Goal: Information Seeking & Learning: Learn about a topic

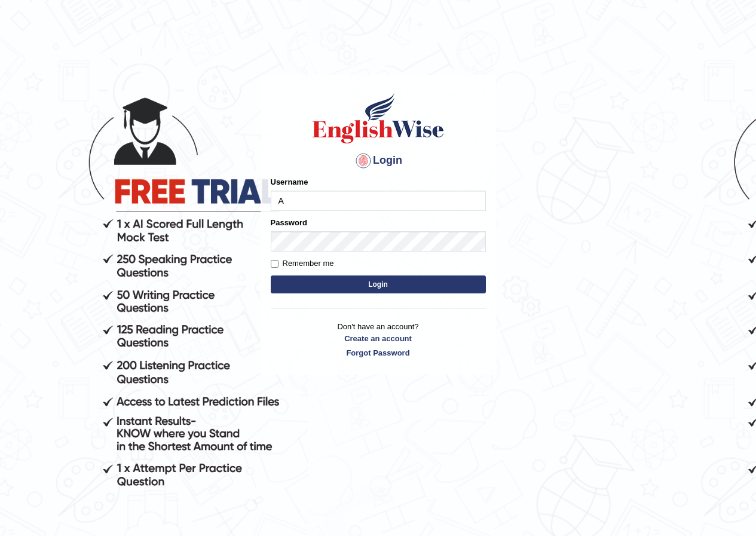
type input "Akshitp"
click at [366, 283] on button "Login" at bounding box center [378, 284] width 215 height 18
click at [378, 283] on button "Login" at bounding box center [378, 284] width 215 height 18
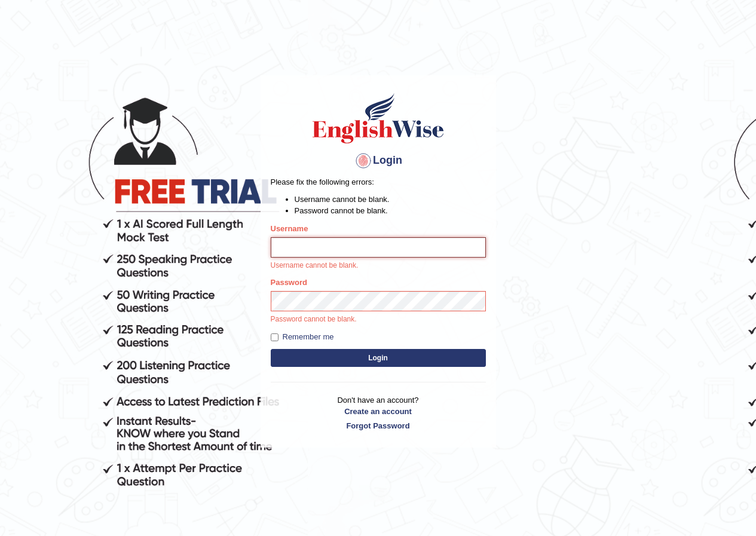
click at [317, 251] on input "Username" at bounding box center [378, 247] width 215 height 20
type input "Akshitp"
click at [332, 314] on p "Password cannot be blank." at bounding box center [378, 319] width 215 height 11
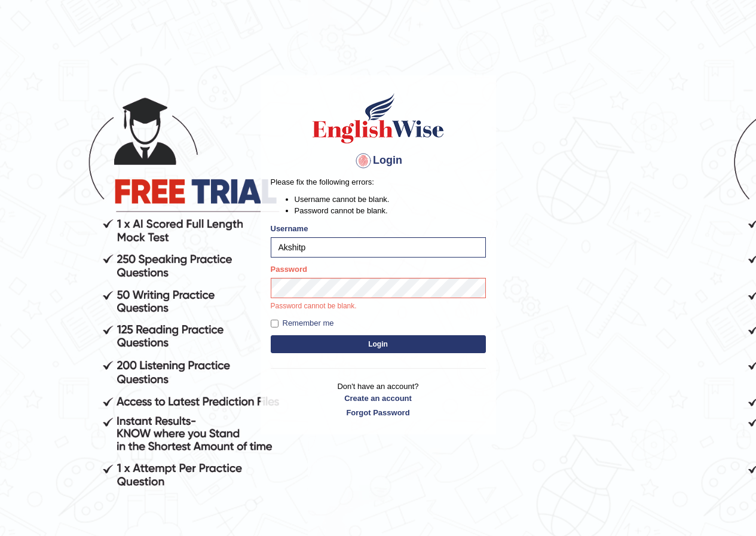
click at [346, 336] on button "Login" at bounding box center [378, 344] width 215 height 18
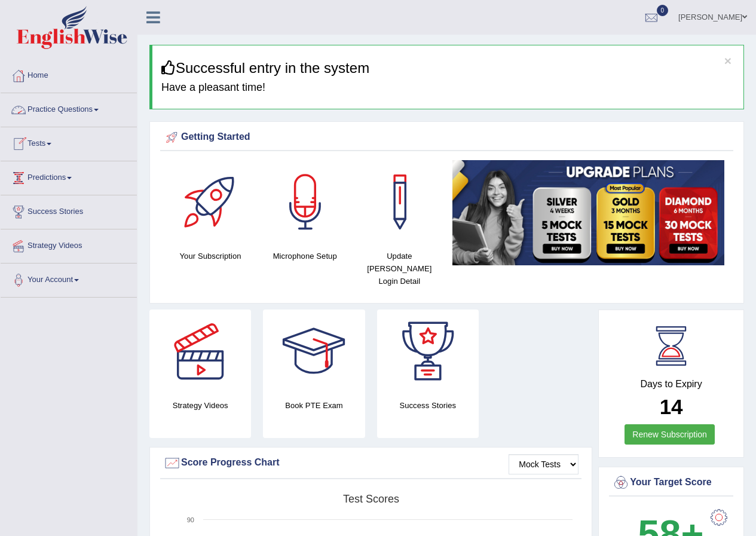
click at [42, 140] on link "Tests" at bounding box center [69, 142] width 136 height 30
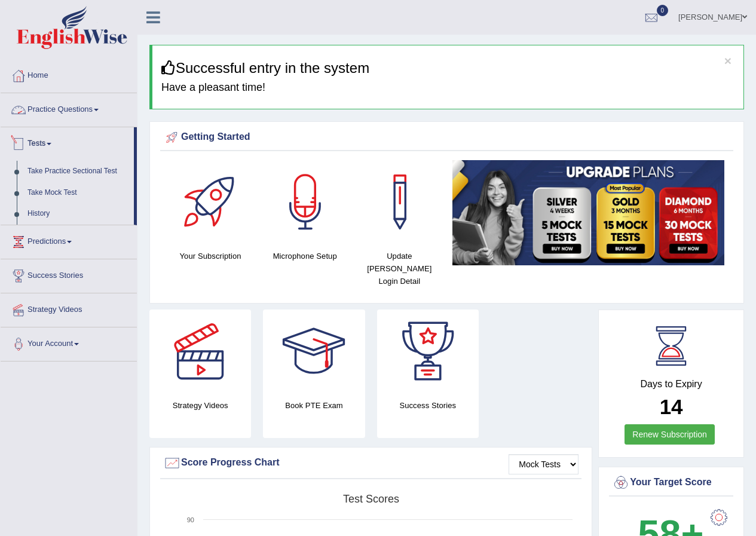
click at [60, 109] on link "Practice Questions" at bounding box center [69, 108] width 136 height 30
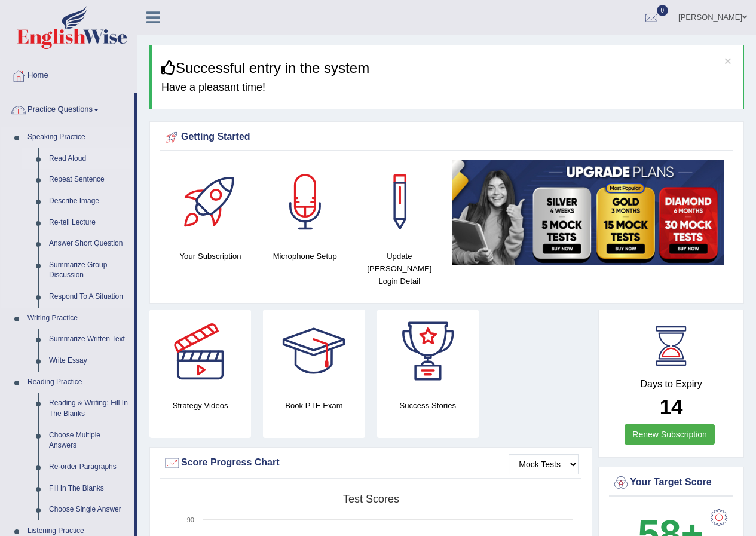
click at [63, 152] on link "Read Aloud" at bounding box center [89, 159] width 90 height 22
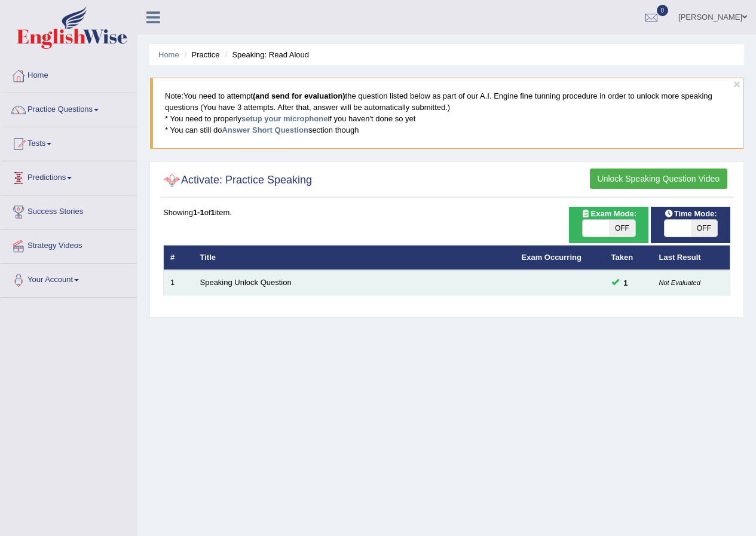
click at [630, 282] on span "1" at bounding box center [626, 283] width 14 height 13
click at [608, 279] on td "1" at bounding box center [629, 282] width 48 height 25
click at [226, 283] on link "Speaking Unlock Question" at bounding box center [245, 282] width 91 height 9
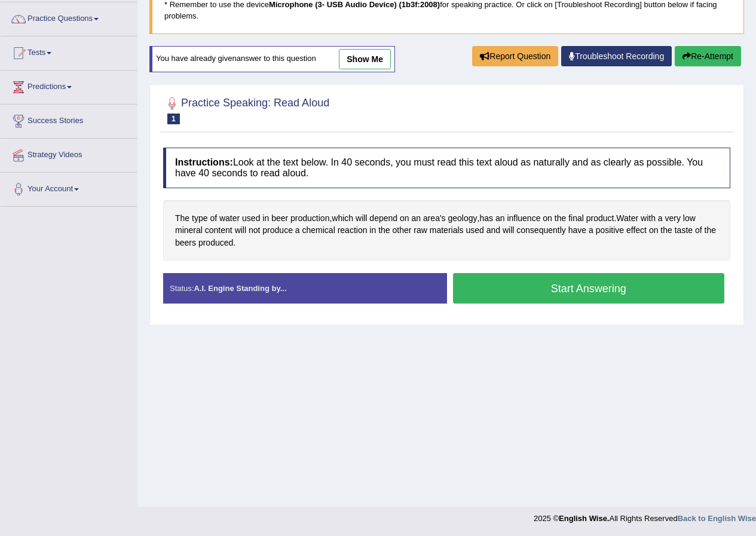
scroll to position [91, 0]
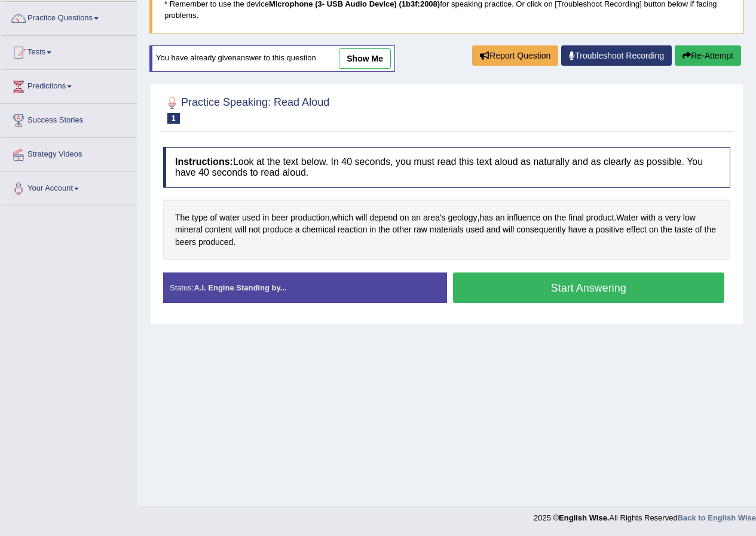
click at [511, 290] on button "Start Answering" at bounding box center [589, 287] width 272 height 30
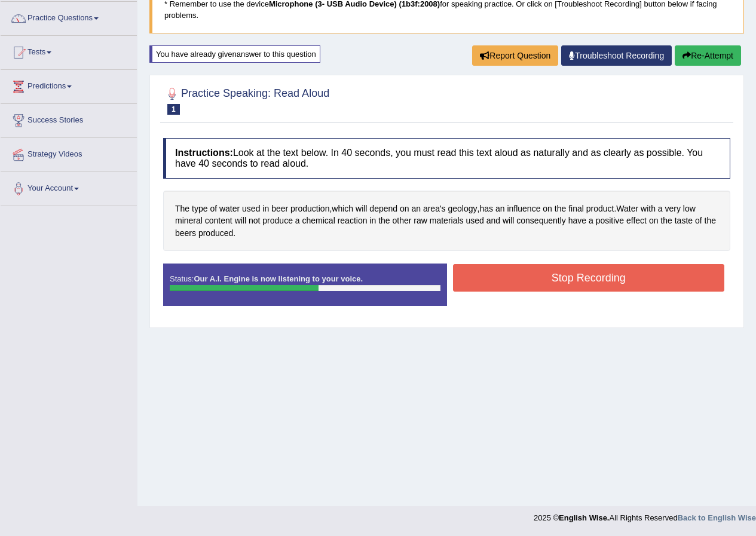
click at [506, 278] on button "Stop Recording" at bounding box center [589, 277] width 272 height 27
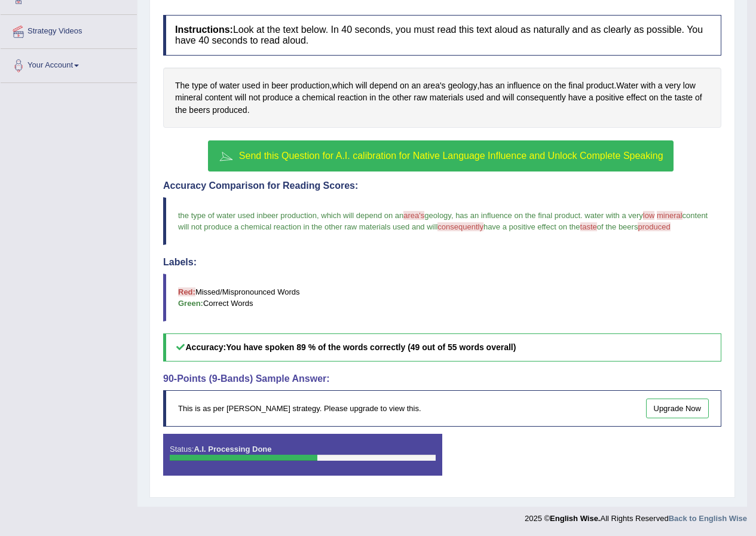
scroll to position [215, 0]
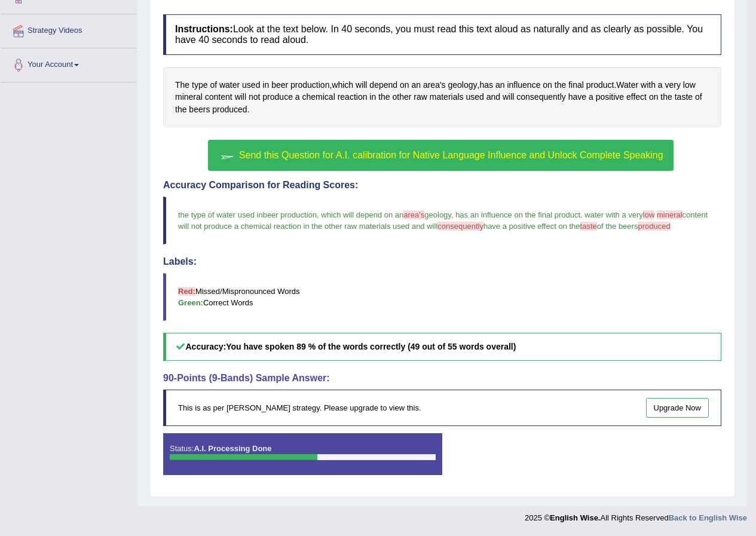
click at [224, 338] on h5 "Accuracy: You have spoken 89 % of the words correctly (49 out of 55 words overa…" at bounding box center [442, 347] width 558 height 28
click at [327, 456] on div at bounding box center [303, 457] width 266 height 6
click at [328, 456] on div at bounding box center [303, 457] width 266 height 6
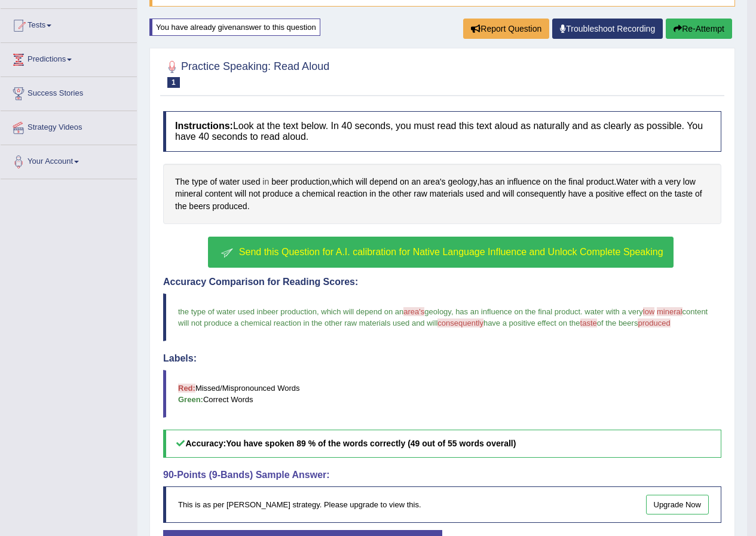
scroll to position [0, 0]
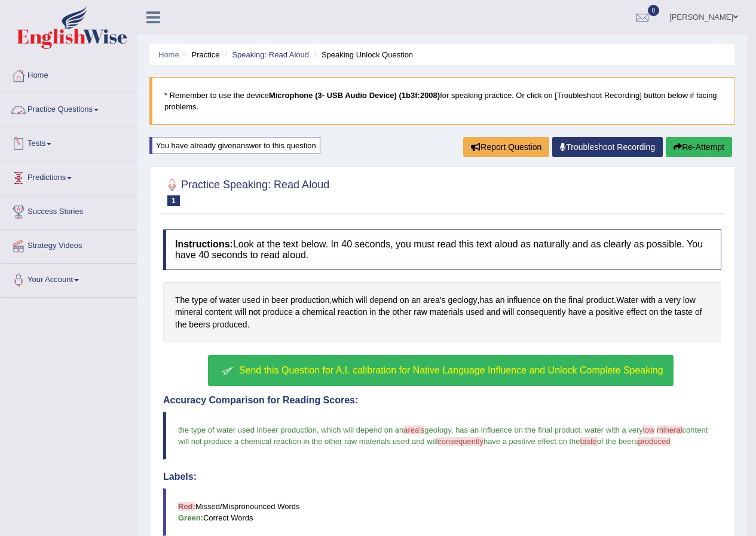
click at [51, 113] on link "Practice Questions" at bounding box center [69, 108] width 136 height 30
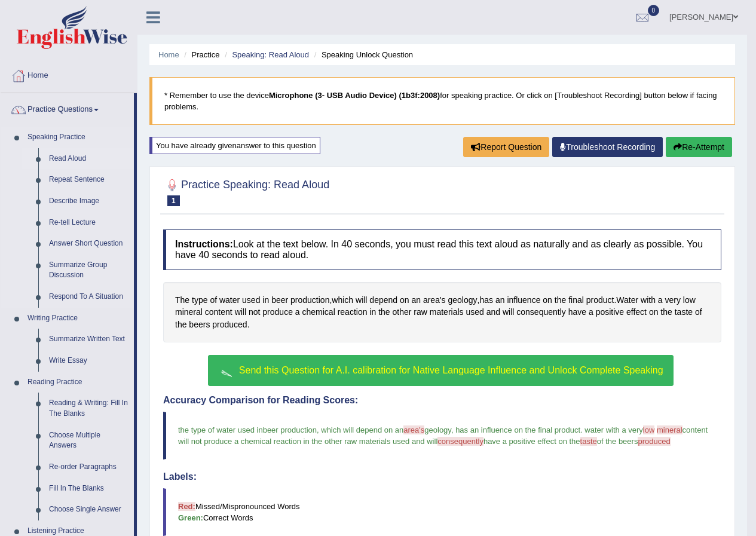
click at [61, 160] on link "Read Aloud" at bounding box center [89, 159] width 90 height 22
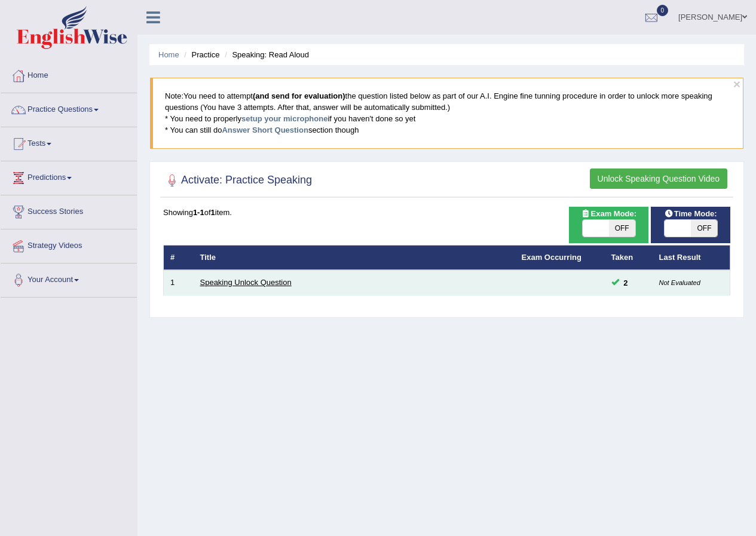
click at [247, 282] on link "Speaking Unlock Question" at bounding box center [245, 282] width 91 height 9
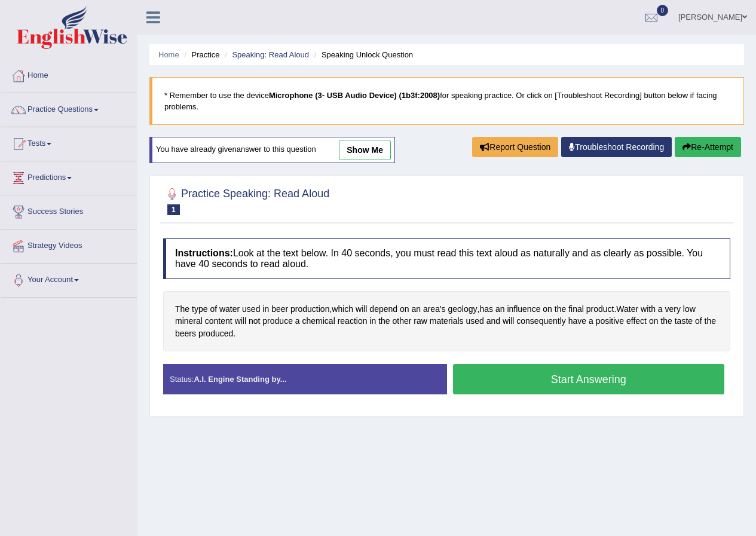
click at [486, 372] on button "Start Answering" at bounding box center [589, 379] width 272 height 30
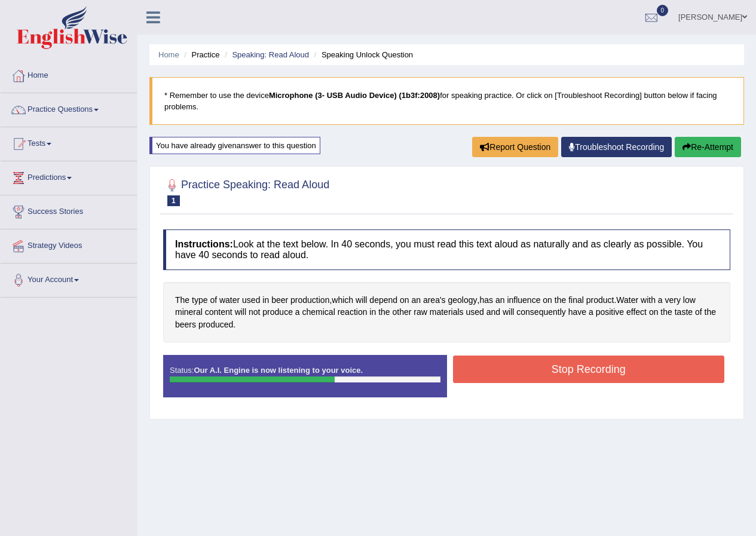
click at [560, 375] on button "Stop Recording" at bounding box center [589, 368] width 272 height 27
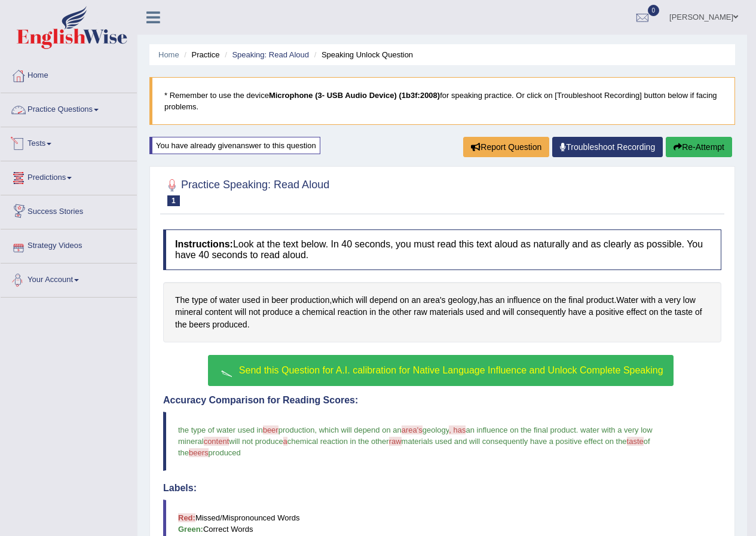
click at [41, 146] on link "Tests" at bounding box center [69, 142] width 136 height 30
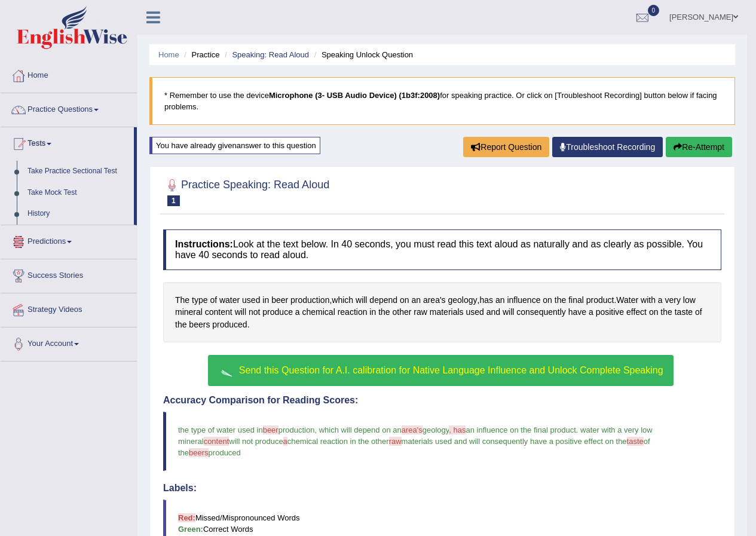
click at [55, 191] on link "Take Mock Test" at bounding box center [78, 193] width 112 height 22
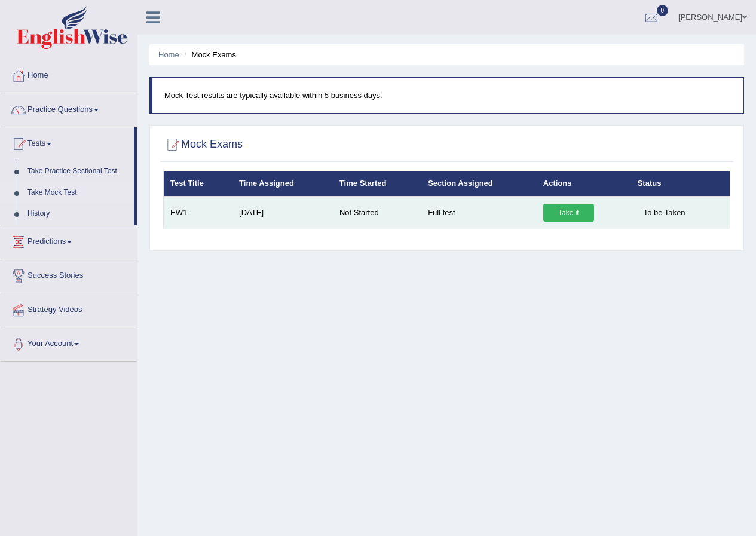
click at [560, 213] on link "Take it" at bounding box center [568, 213] width 51 height 18
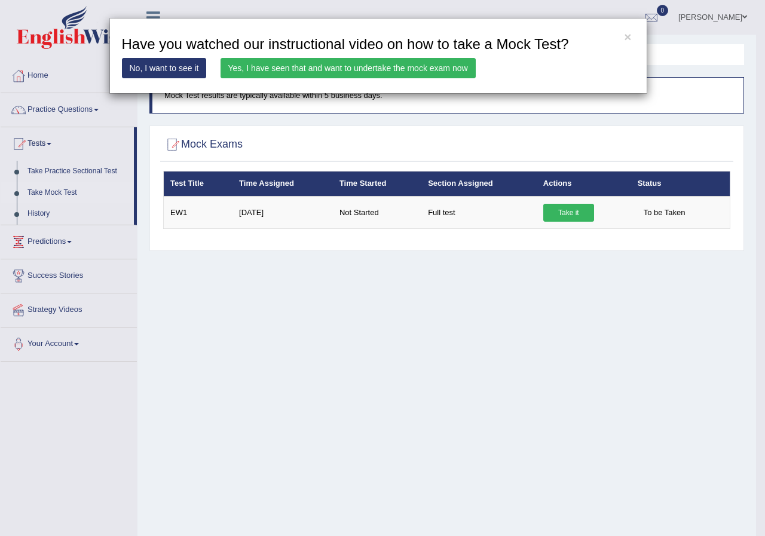
click at [314, 67] on link "Yes, I have seen that and want to undertake the mock exam now" at bounding box center [347, 68] width 255 height 20
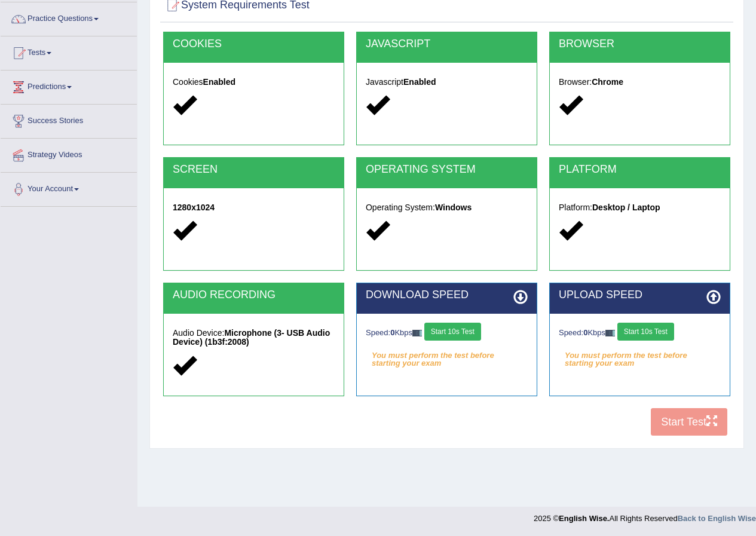
scroll to position [91, 0]
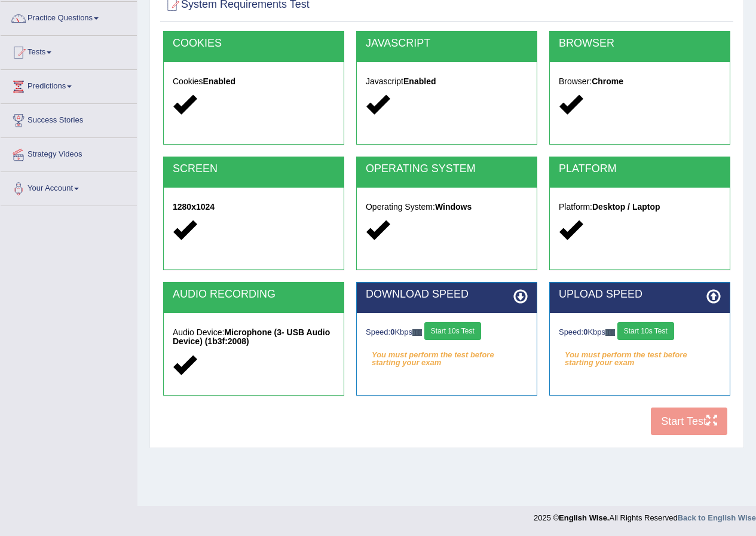
click at [464, 333] on button "Start 10s Test" at bounding box center [452, 331] width 57 height 18
click at [665, 332] on button "Start 10s Test" at bounding box center [645, 331] width 57 height 18
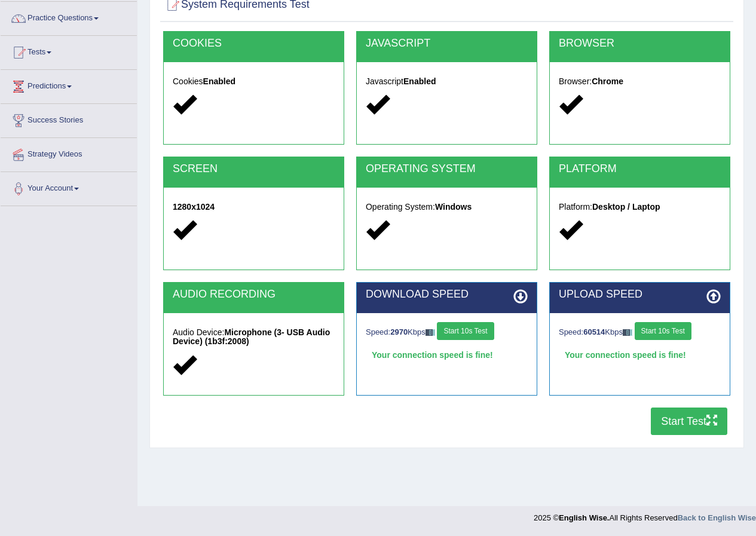
click at [686, 413] on button "Start Test" at bounding box center [689, 420] width 76 height 27
